Goal: Communication & Community: Participate in discussion

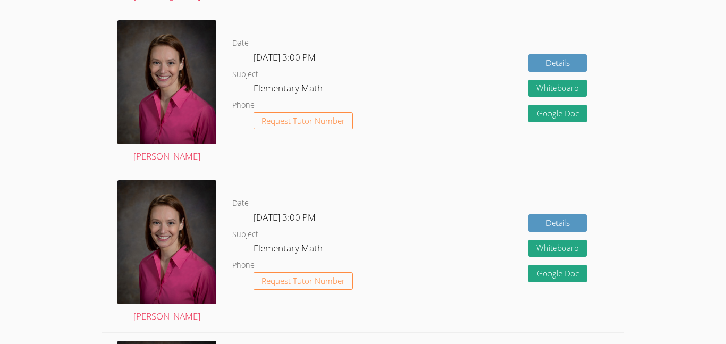
scroll to position [475, 0]
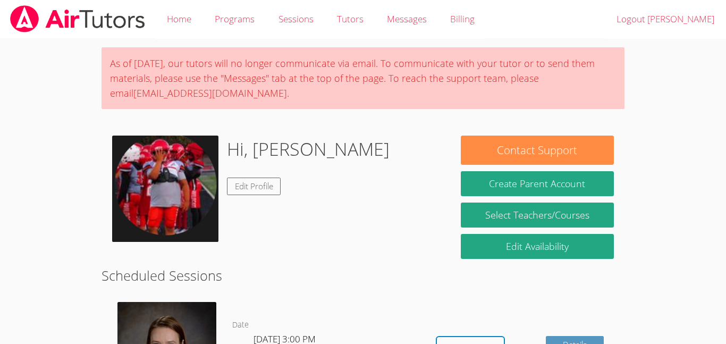
scroll to position [309, 0]
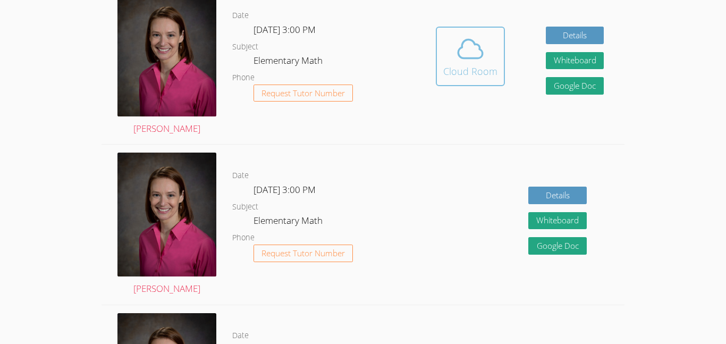
click at [476, 81] on button "Cloud Room" at bounding box center [470, 57] width 69 height 60
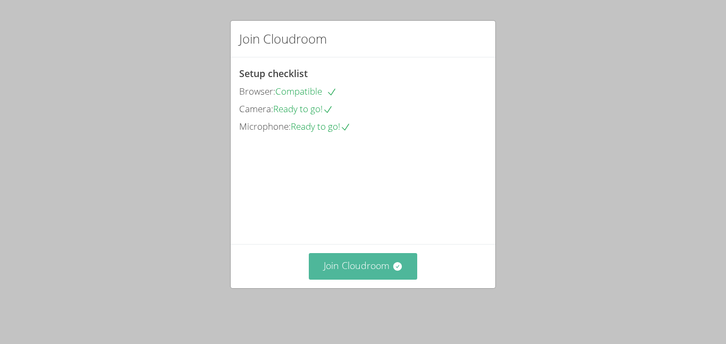
click at [371, 274] on button "Join Cloudroom" at bounding box center [363, 266] width 109 height 26
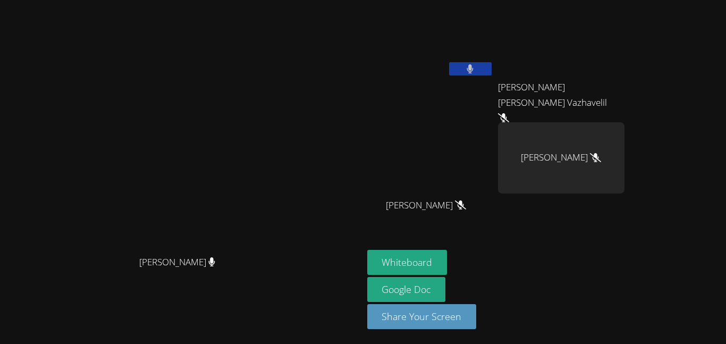
click at [520, 239] on aside "Dionicio Ieremia Erika Suresh Vazhavelil Erika Suresh Vazhavelil Nicolas Bautis…" at bounding box center [496, 172] width 266 height 344
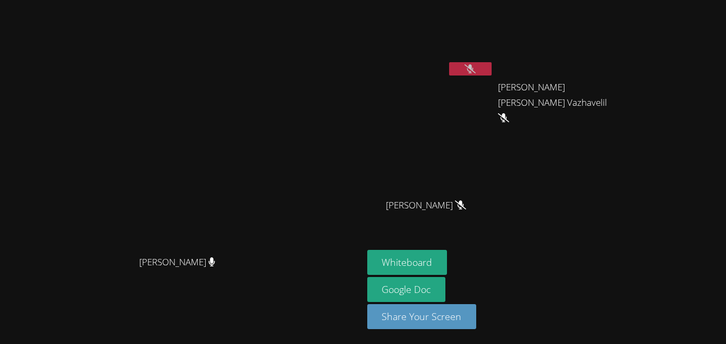
click at [492, 63] on button at bounding box center [470, 68] width 43 height 13
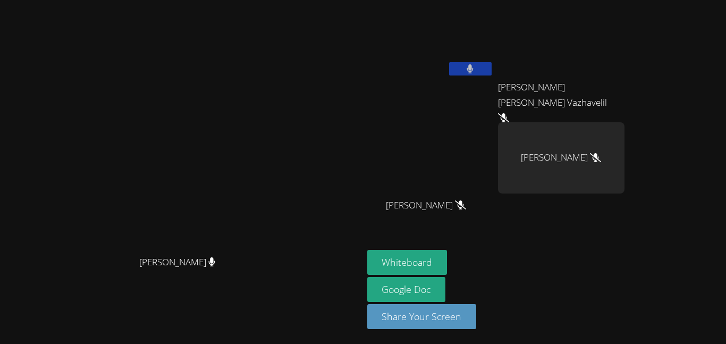
click at [492, 63] on button at bounding box center [470, 68] width 43 height 13
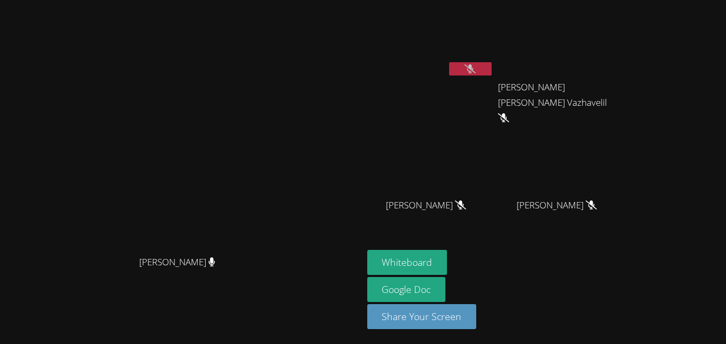
click at [497, 249] on aside "Dionicio Ieremia Erika Suresh Vazhavelil Erika Suresh Vazhavelil Nicolas Bautis…" at bounding box center [496, 172] width 266 height 344
click at [447, 259] on button "Whiteboard" at bounding box center [407, 262] width 80 height 25
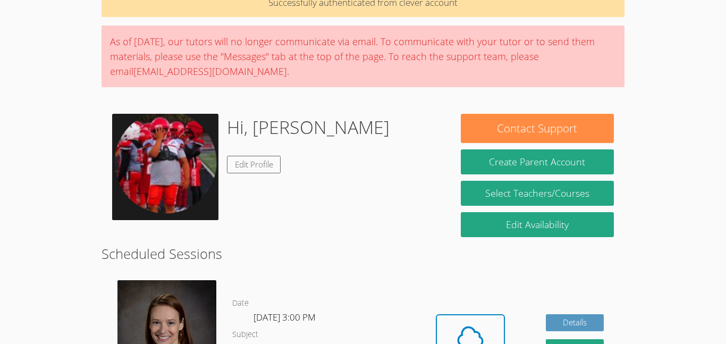
scroll to position [59, 0]
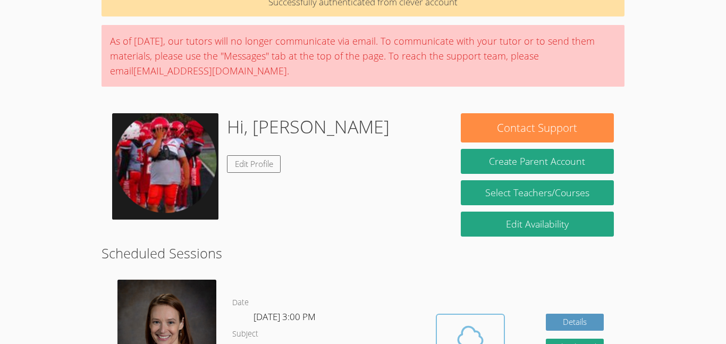
click at [467, 340] on icon at bounding box center [470, 336] width 30 height 30
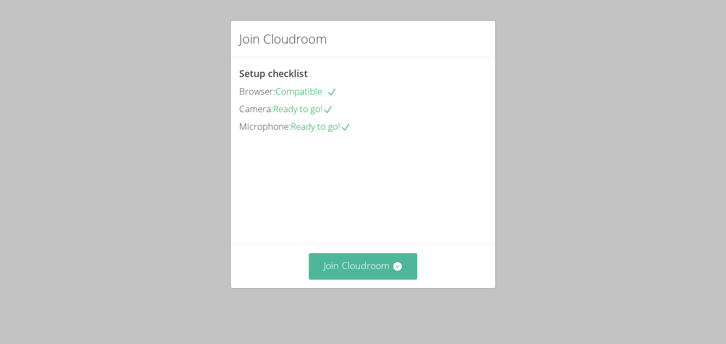
click at [336, 264] on button "Join Cloudroom" at bounding box center [363, 266] width 109 height 26
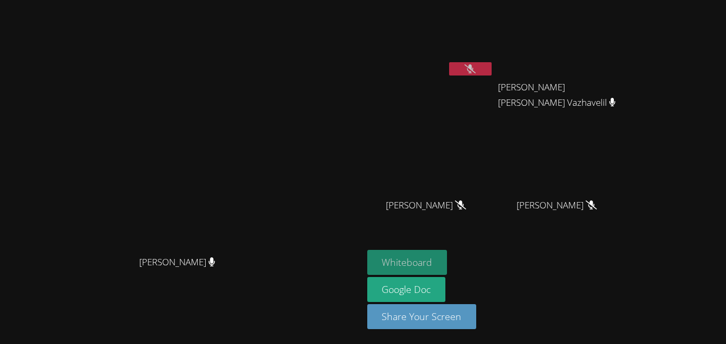
click at [447, 272] on button "Whiteboard" at bounding box center [407, 262] width 80 height 25
click at [476, 67] on icon at bounding box center [469, 68] width 11 height 9
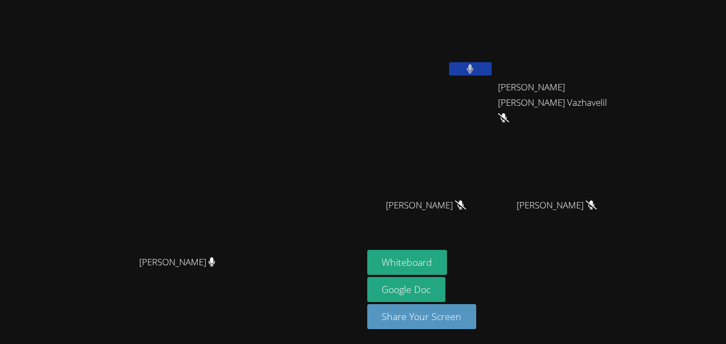
click at [492, 68] on button at bounding box center [470, 68] width 43 height 13
click at [492, 66] on button at bounding box center [470, 68] width 43 height 13
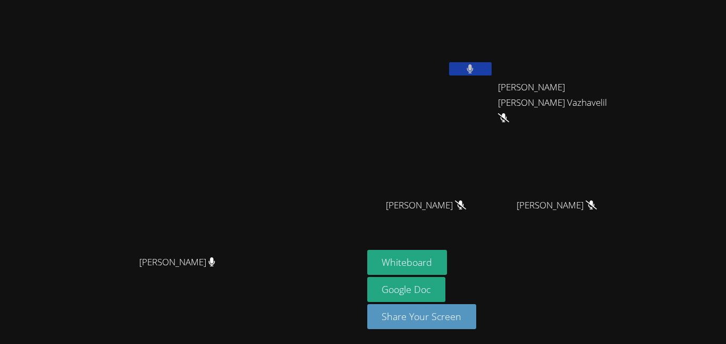
click at [492, 66] on button at bounding box center [470, 68] width 43 height 13
click at [492, 70] on button at bounding box center [470, 68] width 43 height 13
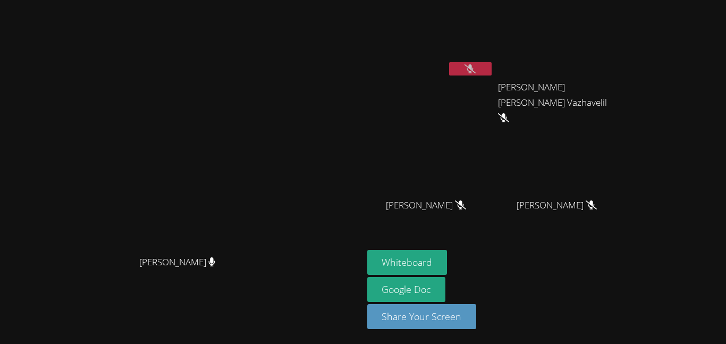
click at [492, 70] on button at bounding box center [470, 68] width 43 height 13
click at [476, 65] on icon at bounding box center [469, 68] width 11 height 9
click at [492, 72] on button at bounding box center [470, 68] width 43 height 13
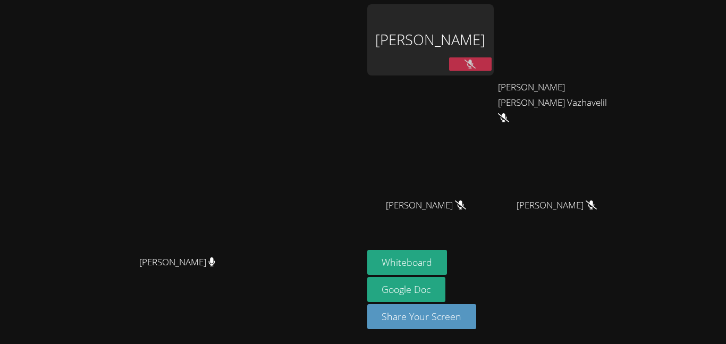
click at [261, 124] on video at bounding box center [180, 150] width 159 height 199
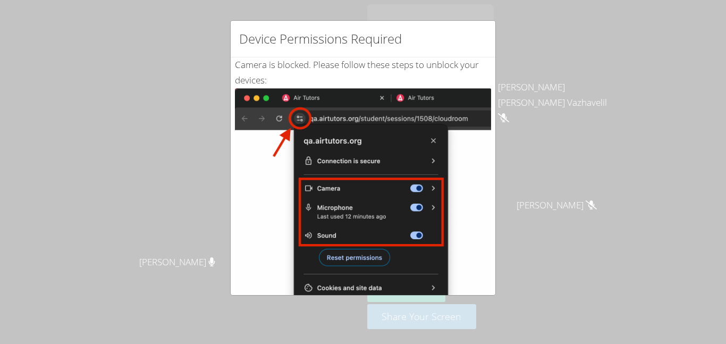
click at [346, 121] on img at bounding box center [363, 208] width 256 height 240
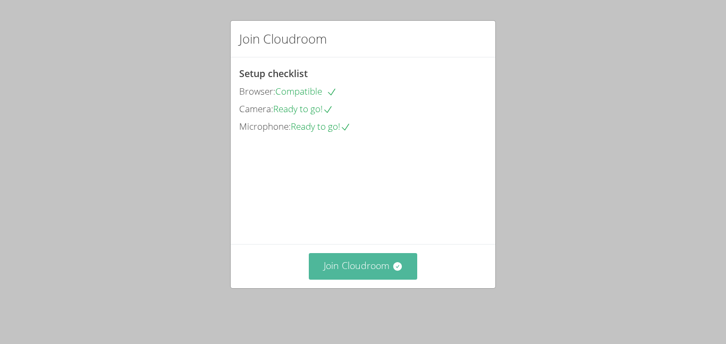
click at [372, 278] on button "Join Cloudroom" at bounding box center [363, 266] width 109 height 26
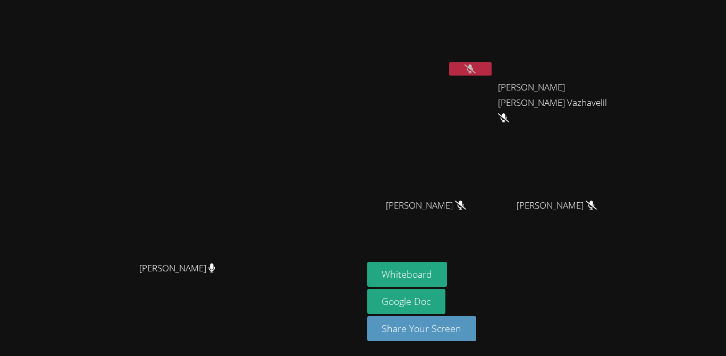
scroll to position [88, 0]
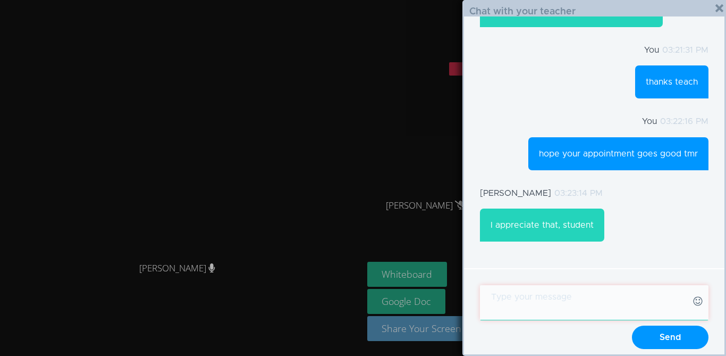
click at [612, 308] on textarea at bounding box center [594, 302] width 229 height 35
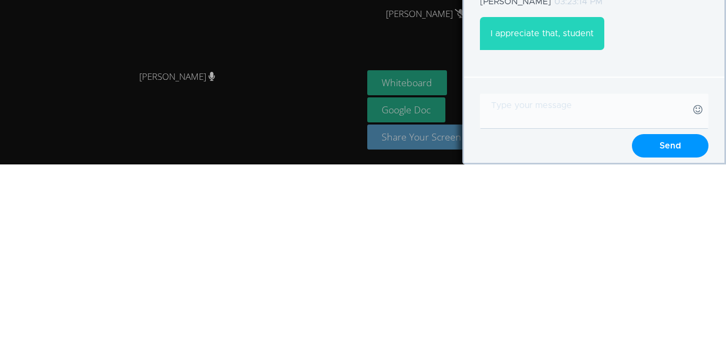
click at [697, 303] on icon at bounding box center [697, 300] width 11 height 11
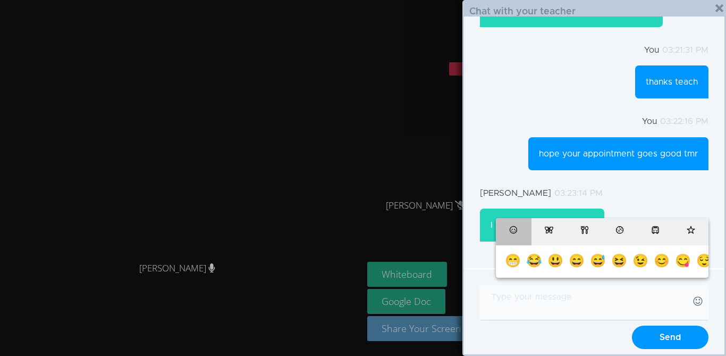
click at [535, 266] on div "😂" at bounding box center [534, 261] width 16 height 13
click at [671, 342] on div "Send" at bounding box center [670, 336] width 77 height 23
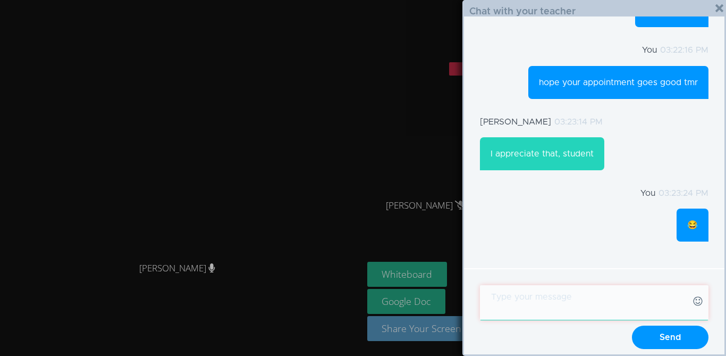
click at [612, 301] on textarea at bounding box center [594, 302] width 229 height 35
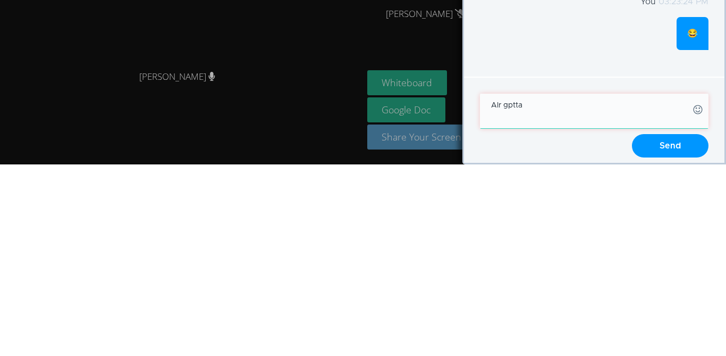
click at [515, 299] on textarea "Alr gptta" at bounding box center [594, 302] width 229 height 35
click at [549, 318] on textarea "Alr gptta" at bounding box center [594, 302] width 229 height 35
click at [557, 301] on textarea "Alr gptta" at bounding box center [594, 302] width 229 height 35
type textarea "Alr gotta go"
click at [672, 343] on div "Send" at bounding box center [670, 336] width 77 height 23
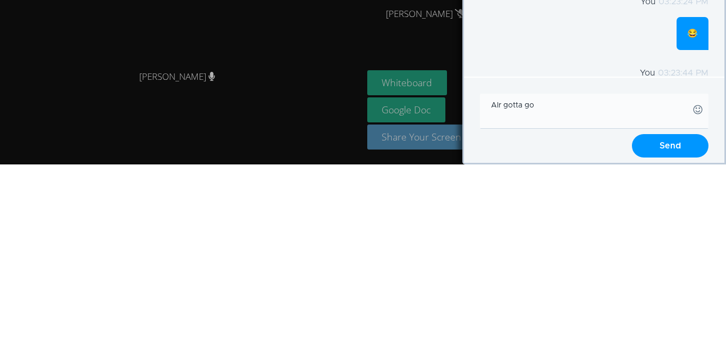
scroll to position [231, 0]
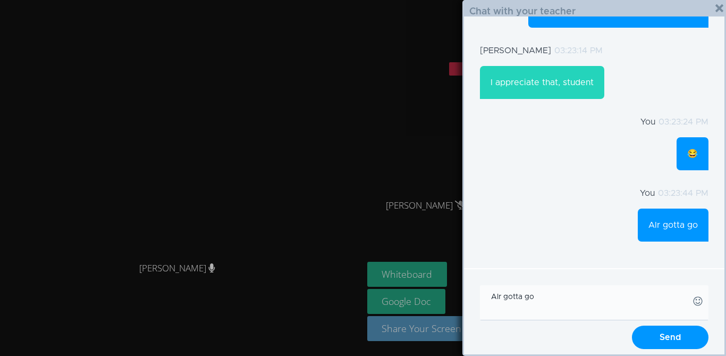
click at [721, 14] on div "cross" at bounding box center [719, 9] width 10 height 16
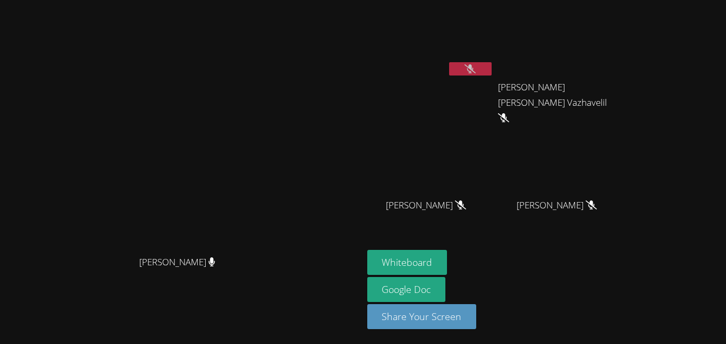
click at [476, 69] on icon at bounding box center [469, 68] width 11 height 9
click at [492, 65] on button at bounding box center [470, 68] width 43 height 13
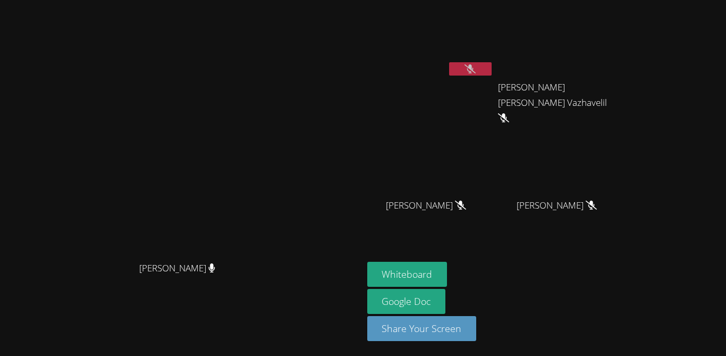
click at [494, 82] on div "[PERSON_NAME]" at bounding box center [430, 61] width 126 height 114
click at [492, 70] on button at bounding box center [470, 68] width 43 height 13
click at [492, 62] on button at bounding box center [470, 68] width 43 height 13
click at [476, 64] on icon at bounding box center [469, 68] width 11 height 9
click at [494, 74] on div "[PERSON_NAME]" at bounding box center [430, 61] width 126 height 114
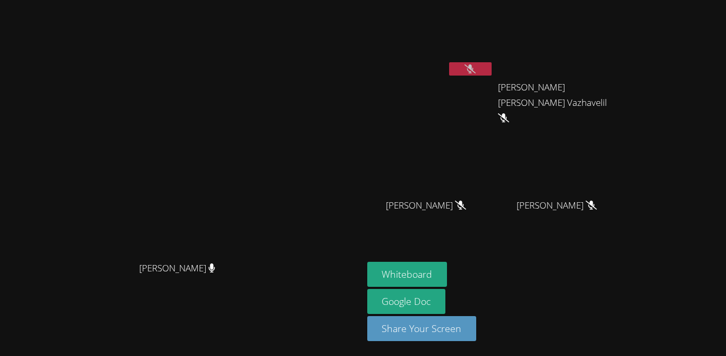
click at [476, 64] on icon at bounding box center [469, 68] width 11 height 9
click at [492, 62] on button at bounding box center [470, 68] width 43 height 13
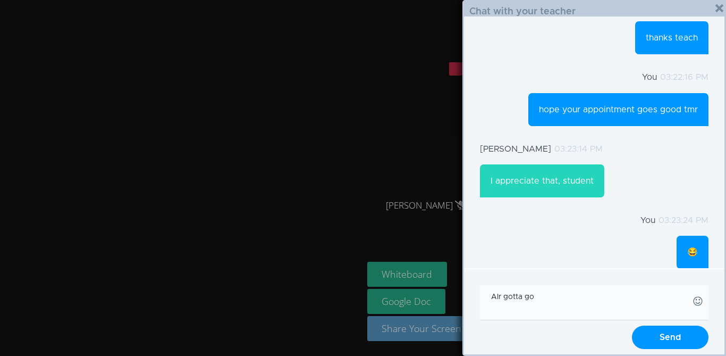
scroll to position [0, 0]
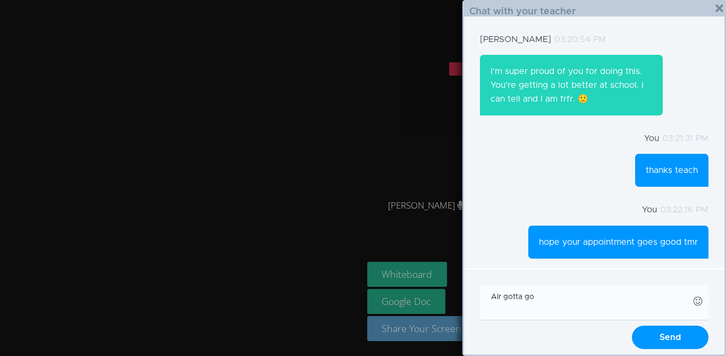
click at [718, 7] on div "cross" at bounding box center [719, 8] width 8 height 8
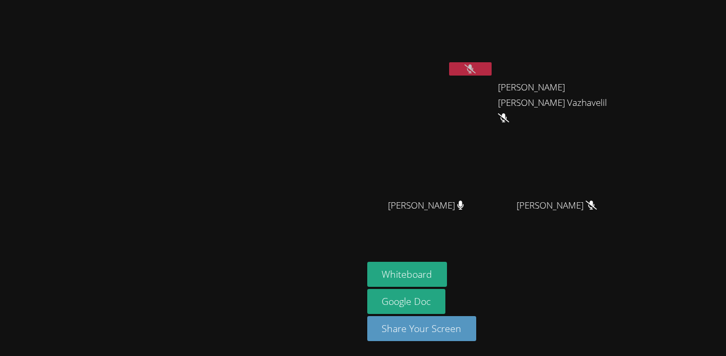
click at [492, 62] on button at bounding box center [470, 68] width 43 height 13
click at [494, 63] on div "[PERSON_NAME]" at bounding box center [430, 61] width 126 height 114
click at [492, 62] on button at bounding box center [470, 68] width 43 height 13
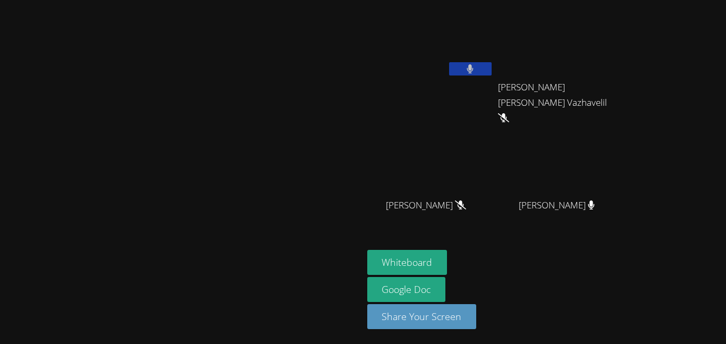
click at [492, 65] on button at bounding box center [470, 68] width 43 height 13
click at [449, 62] on button at bounding box center [470, 68] width 43 height 13
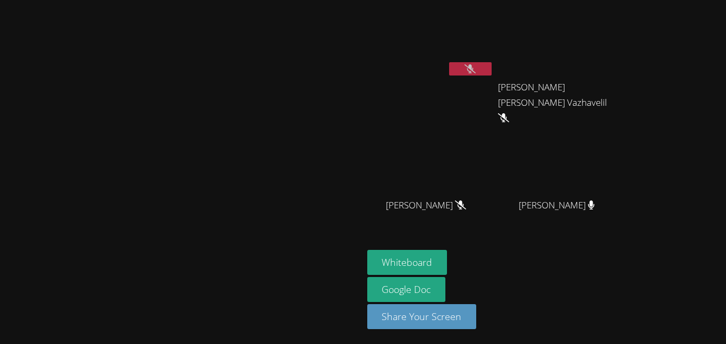
click at [449, 62] on button at bounding box center [470, 68] width 43 height 13
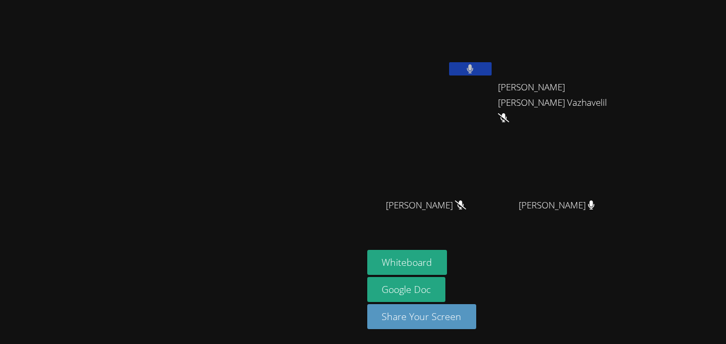
click at [449, 62] on button at bounding box center [470, 68] width 43 height 13
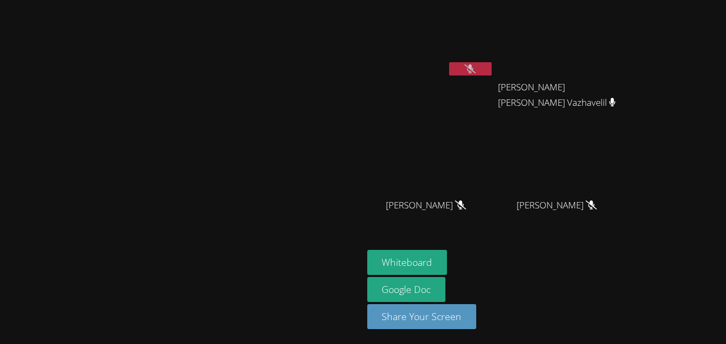
click at [492, 65] on button at bounding box center [470, 68] width 43 height 13
click at [624, 206] on div "[PERSON_NAME]" at bounding box center [561, 214] width 126 height 43
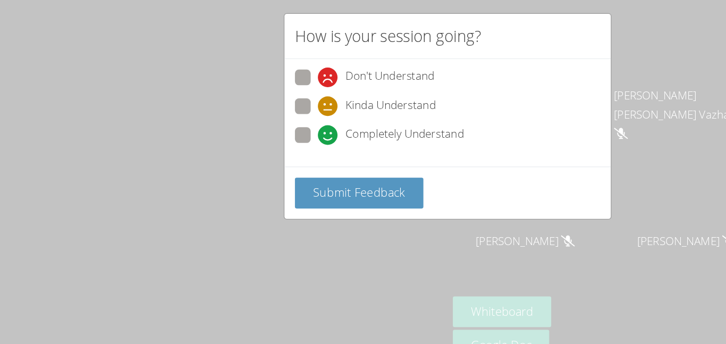
click at [339, 77] on span "Don't Understand" at bounding box center [316, 72] width 72 height 16
click at [267, 75] on input "Don't Understand" at bounding box center [262, 70] width 9 height 9
radio input "true"
click at [408, 106] on div "Kinda Understand" at bounding box center [363, 98] width 248 height 19
click at [373, 125] on span "Completely Understand" at bounding box center [328, 119] width 96 height 16
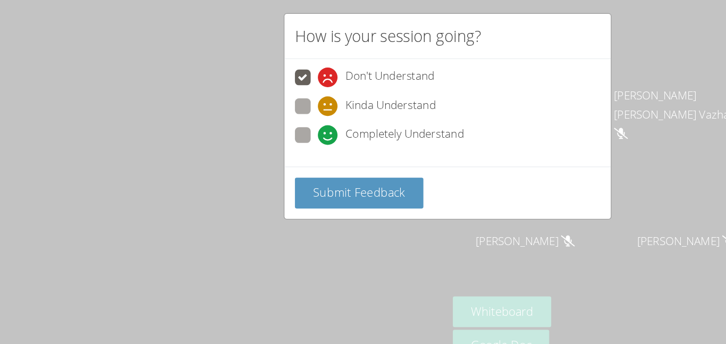
click at [267, 122] on input "Completely Understand" at bounding box center [262, 117] width 9 height 9
radio input "true"
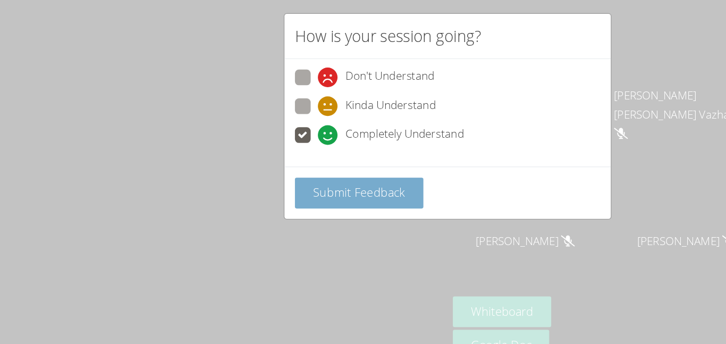
click at [332, 176] on button "Submit Feedback" at bounding box center [291, 166] width 104 height 25
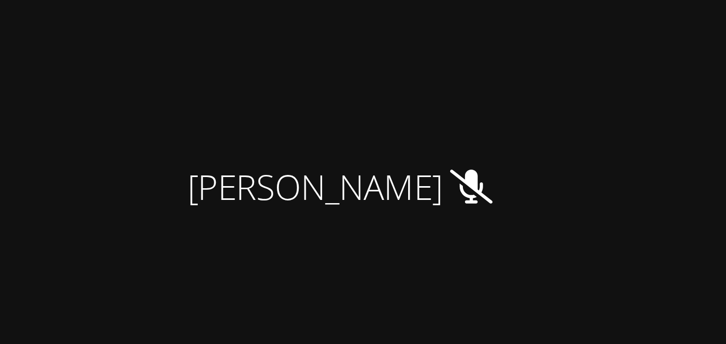
click at [597, 202] on icon at bounding box center [591, 204] width 11 height 9
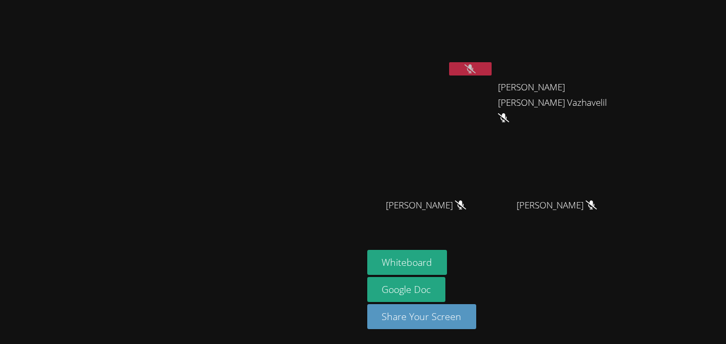
click at [618, 317] on div "Whiteboard Google Doc Share Your Screen" at bounding box center [495, 294] width 257 height 88
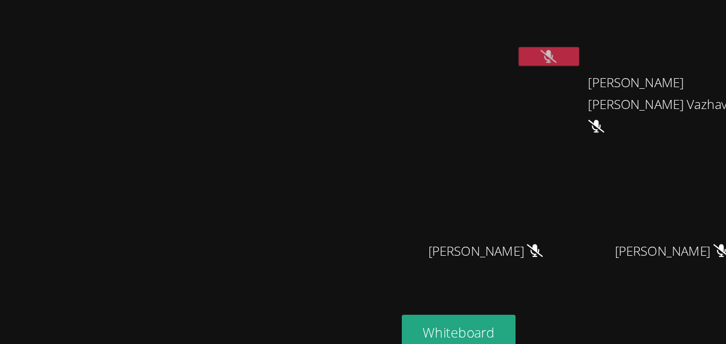
click at [492, 69] on button at bounding box center [470, 68] width 43 height 13
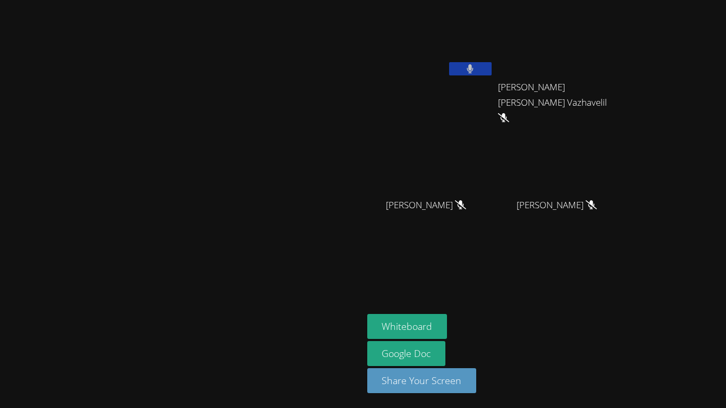
click at [646, 243] on video at bounding box center [363, 204] width 726 height 408
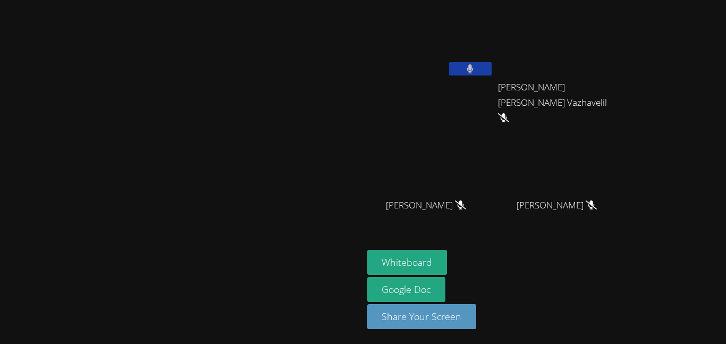
click at [492, 62] on button at bounding box center [470, 68] width 43 height 13
click at [624, 38] on video at bounding box center [561, 39] width 126 height 71
click at [394, 15] on div "Rebecca Miller Dionicio Ieremia Erika Suresh Vazhavelil Erika Suresh Vazhavelil…" at bounding box center [363, 172] width 726 height 344
click at [492, 63] on button at bounding box center [470, 68] width 43 height 13
click at [492, 62] on button at bounding box center [470, 68] width 43 height 13
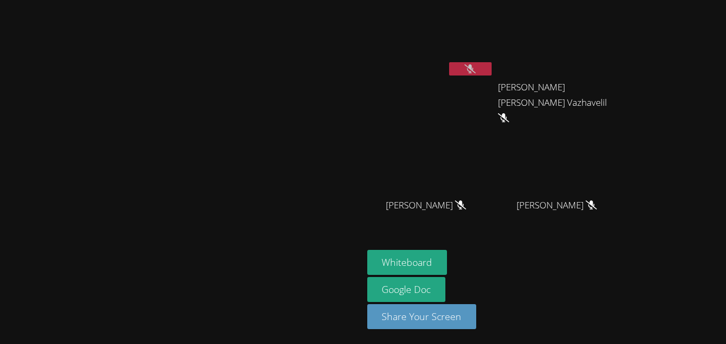
click at [476, 66] on icon at bounding box center [469, 68] width 11 height 9
click at [492, 69] on button at bounding box center [470, 68] width 43 height 13
